Goal: Task Accomplishment & Management: Manage account settings

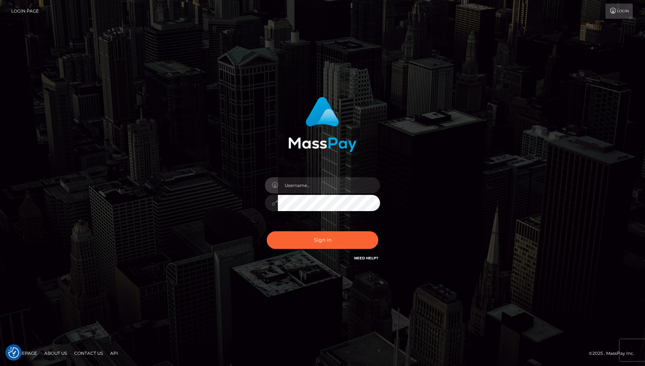
checkbox input "true"
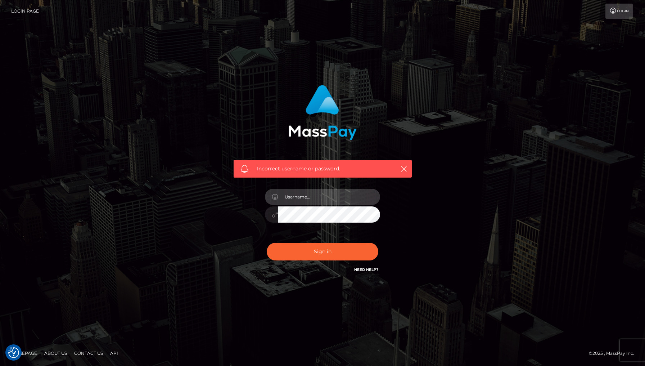
type input "harryjohn3334@gmail.com"
